Goal: Information Seeking & Learning: Find specific fact

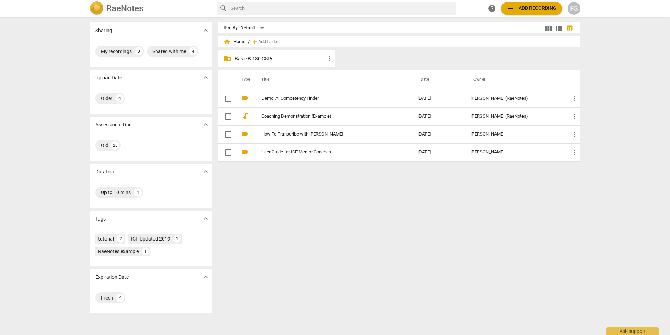
click at [255, 57] on p "Basic B-130 CSPs" at bounding box center [280, 58] width 90 height 7
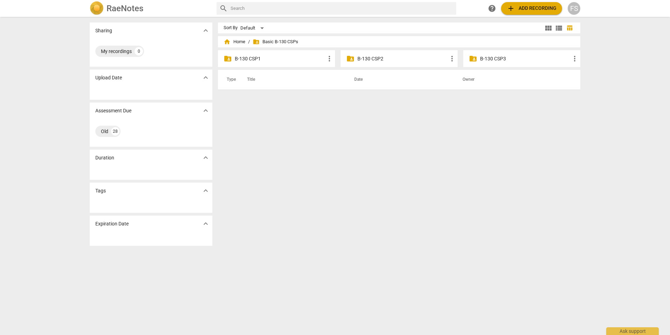
click at [255, 57] on p "B-130 CSP1" at bounding box center [280, 58] width 90 height 7
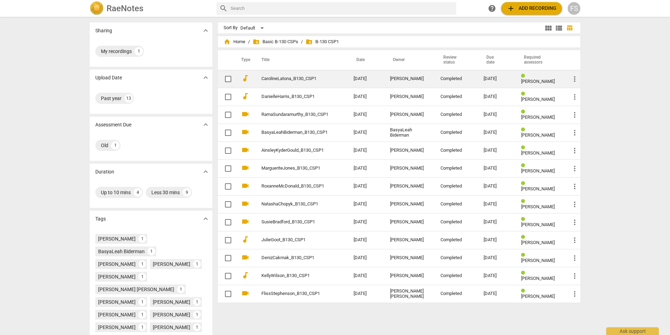
click at [270, 80] on link "CarolineLatona_B130_CSP1" at bounding box center [295, 78] width 67 height 5
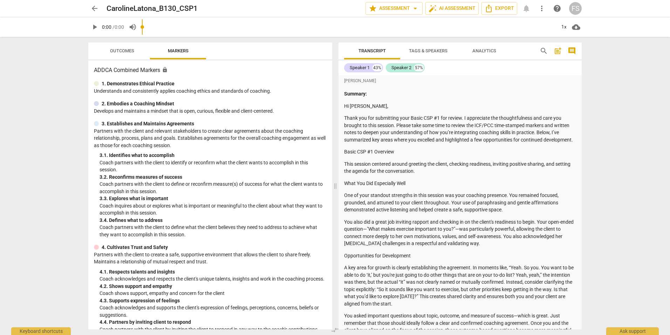
drag, startPoint x: 89, startPoint y: 47, endPoint x: 176, endPoint y: 112, distance: 108.0
click at [176, 112] on div "ADDCA Combined Markers lock 1. Demonstrates Ethical Practice Understands and co…" at bounding box center [210, 194] width 244 height 269
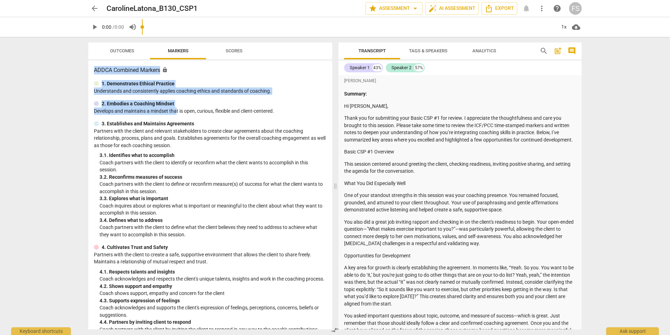
drag, startPoint x: 176, startPoint y: 112, endPoint x: 135, endPoint y: 81, distance: 51.6
click at [135, 81] on p "1. Demonstrates Ethical Practice" at bounding box center [138, 83] width 73 height 7
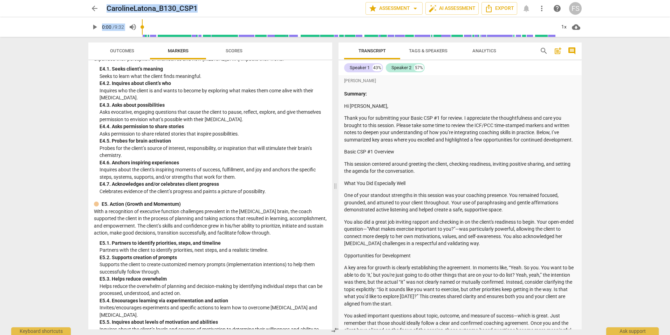
scroll to position [1753, 0]
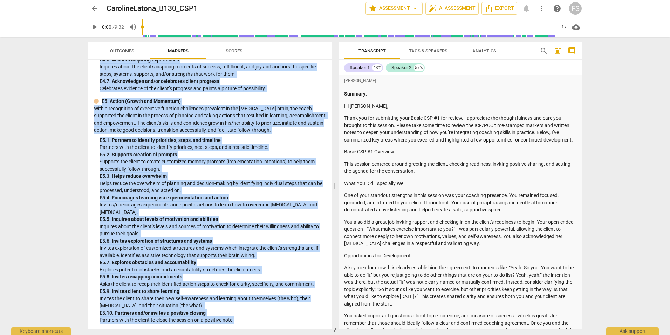
drag, startPoint x: 96, startPoint y: 69, endPoint x: 245, endPoint y: 317, distance: 289.3
click at [245, 317] on div "ADDCA Combined Markers lock 1. Demonstrates Ethical Practice Understands and co…" at bounding box center [210, 194] width 244 height 269
copy div "ADDCA Combined Markers lock 1. Demonstrates Ethical Practice Understands and co…"
